Goal: Use online tool/utility: Utilize a website feature to perform a specific function

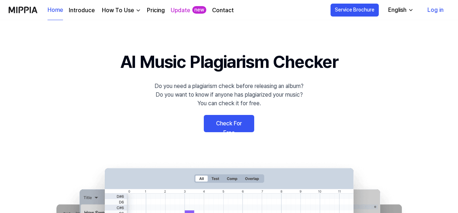
click at [437, 9] on link "Log in" at bounding box center [435, 10] width 28 height 20
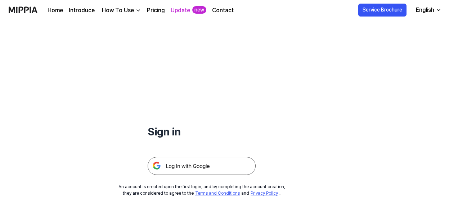
click at [240, 167] on img at bounding box center [202, 166] width 108 height 18
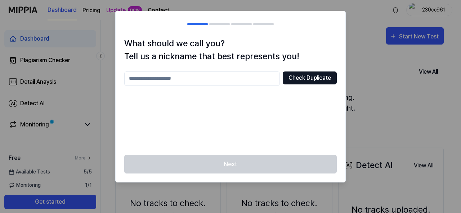
click at [297, 77] on button "Check Duplicate" at bounding box center [310, 78] width 54 height 13
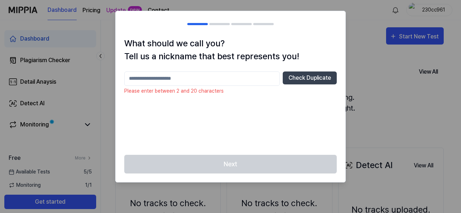
click at [254, 77] on input "text" at bounding box center [201, 79] width 155 height 14
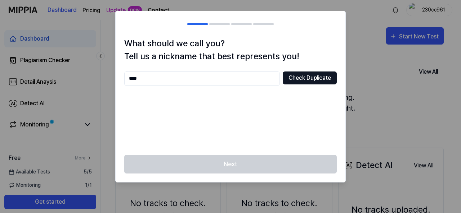
type input "****"
click at [308, 75] on button "Check Duplicate" at bounding box center [310, 78] width 54 height 13
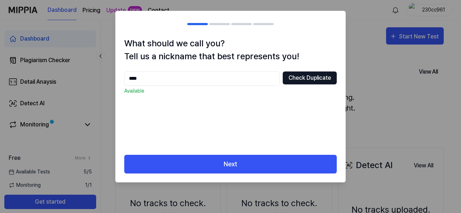
click at [306, 80] on button "Check Duplicate" at bounding box center [310, 78] width 54 height 13
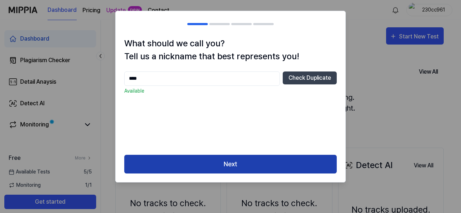
click at [269, 164] on button "Next" at bounding box center [230, 164] width 212 height 19
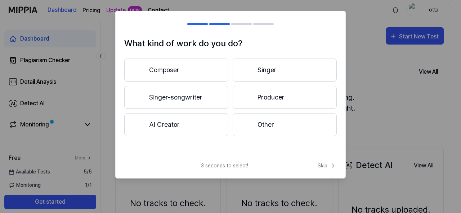
click at [275, 99] on button "Producer" at bounding box center [285, 97] width 104 height 23
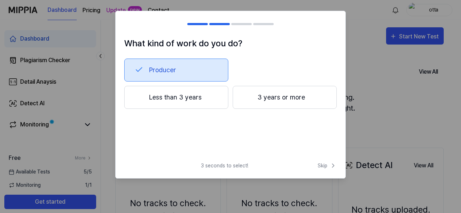
click at [256, 100] on button "3 years or more" at bounding box center [285, 97] width 104 height 23
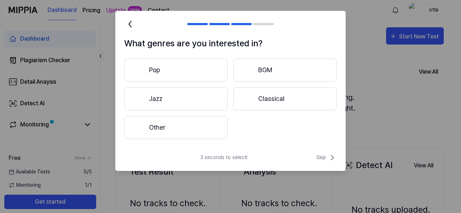
click at [272, 67] on button "BGM" at bounding box center [284, 70] width 103 height 23
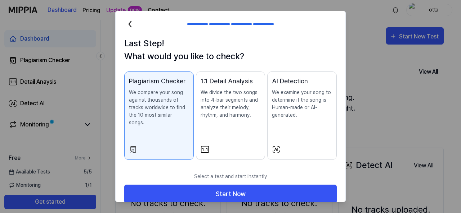
click at [286, 124] on div "AI Detection We examine your song to determine if the song is Human-made or AI-…" at bounding box center [302, 104] width 60 height 57
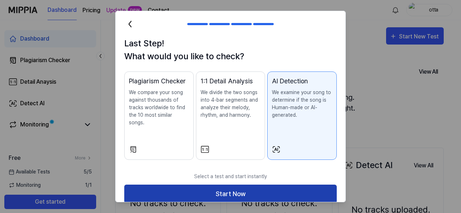
click at [263, 189] on button "Start Now" at bounding box center [230, 194] width 212 height 19
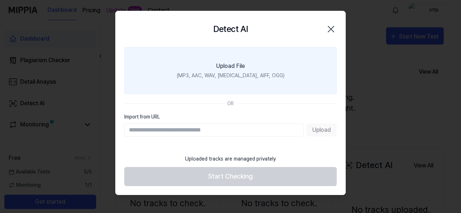
click at [306, 77] on label "Upload File (MP3, AAC, WAV, [MEDICAL_DATA], AIFF, OGG)" at bounding box center [230, 70] width 212 height 47
click at [0, 0] on input "Upload File (MP3, AAC, WAV, [MEDICAL_DATA], AIFF, OGG)" at bounding box center [0, 0] width 0 height 0
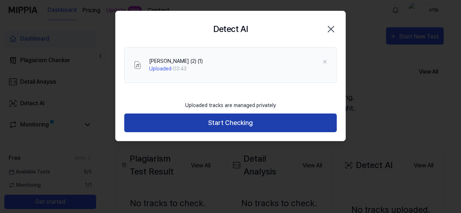
click at [225, 121] on button "Start Checking" at bounding box center [230, 123] width 212 height 19
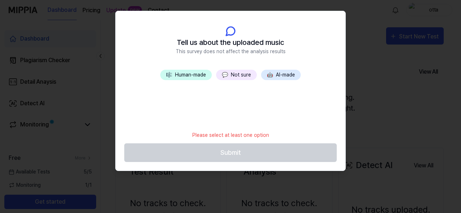
click at [245, 73] on button "💬 Not sure" at bounding box center [236, 75] width 41 height 10
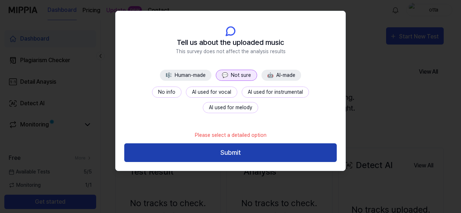
click at [247, 149] on button "Submit" at bounding box center [230, 153] width 212 height 19
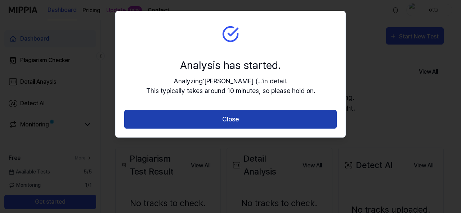
click at [300, 117] on button "Close" at bounding box center [230, 119] width 212 height 19
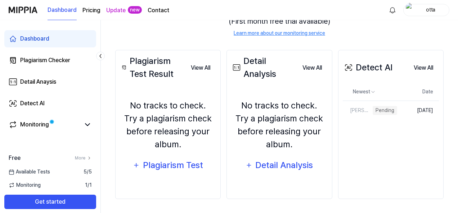
scroll to position [96, 0]
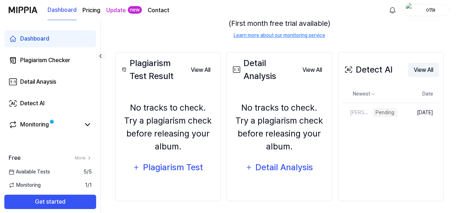
click at [418, 71] on button "View All" at bounding box center [423, 70] width 31 height 14
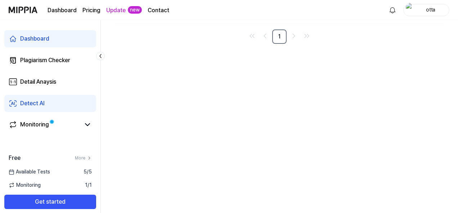
scroll to position [0, 0]
